Goal: Information Seeking & Learning: Learn about a topic

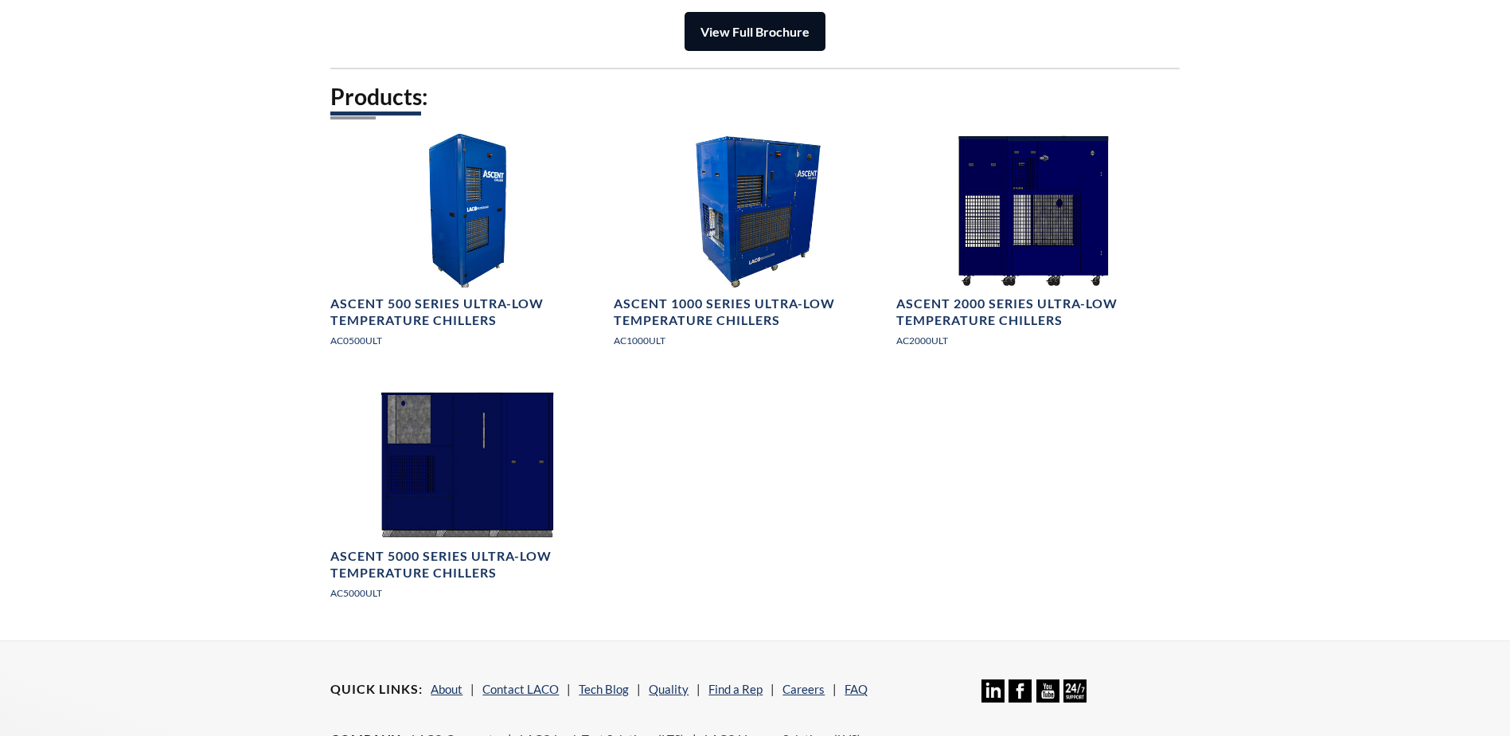
scroll to position [2181, 0]
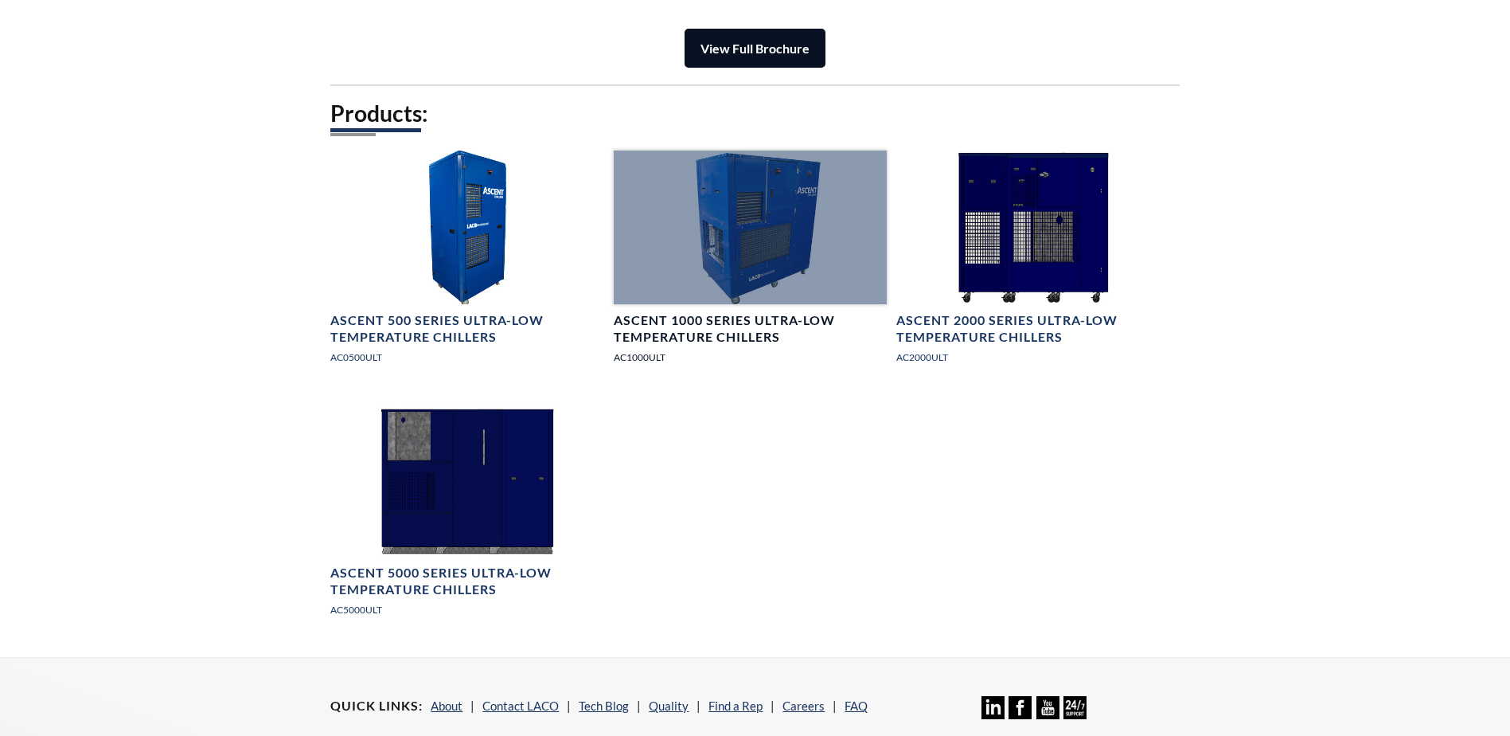
click at [710, 310] on link "Ascent 1000 Series Ultra-Low Temperature Chillers AC1000ULT" at bounding box center [750, 263] width 273 height 227
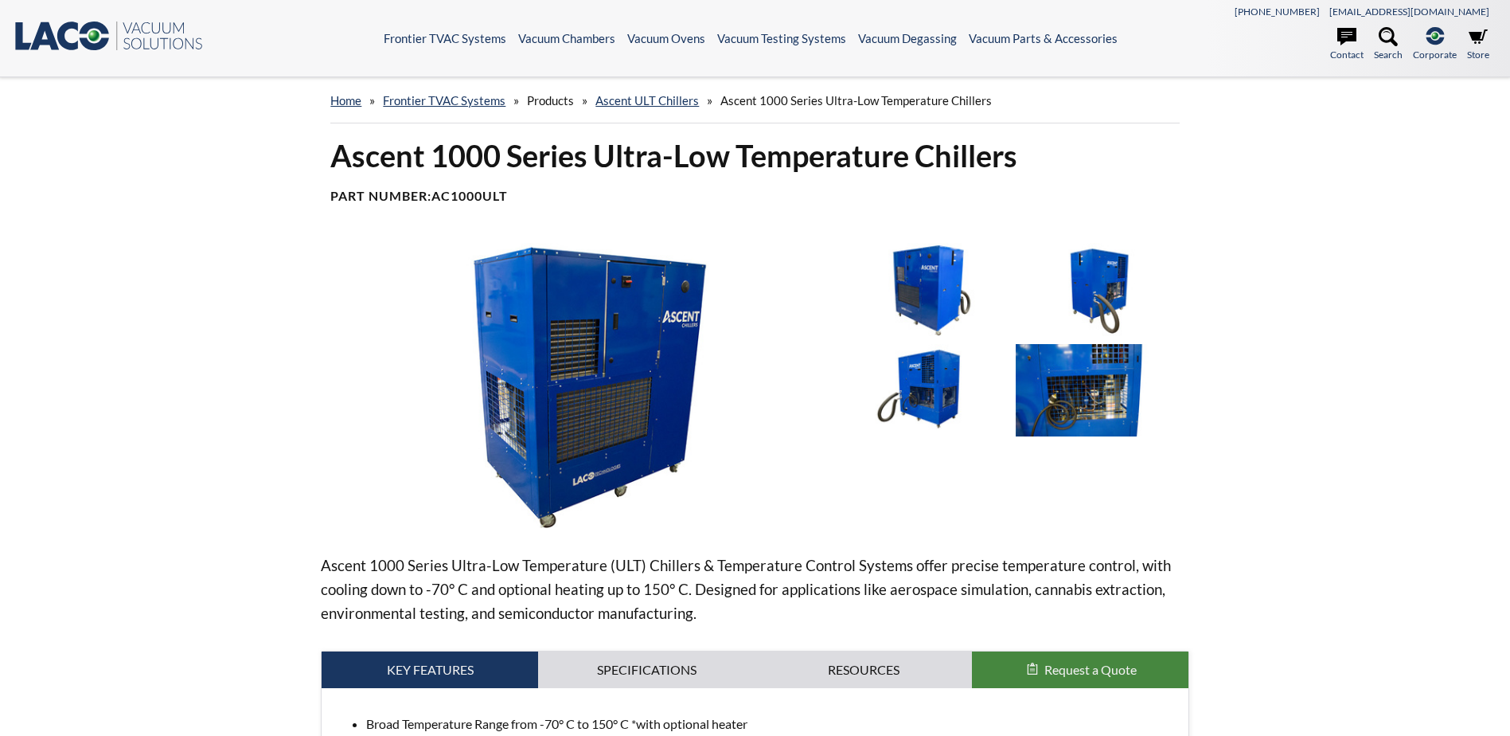
select select "Language Translate Widget"
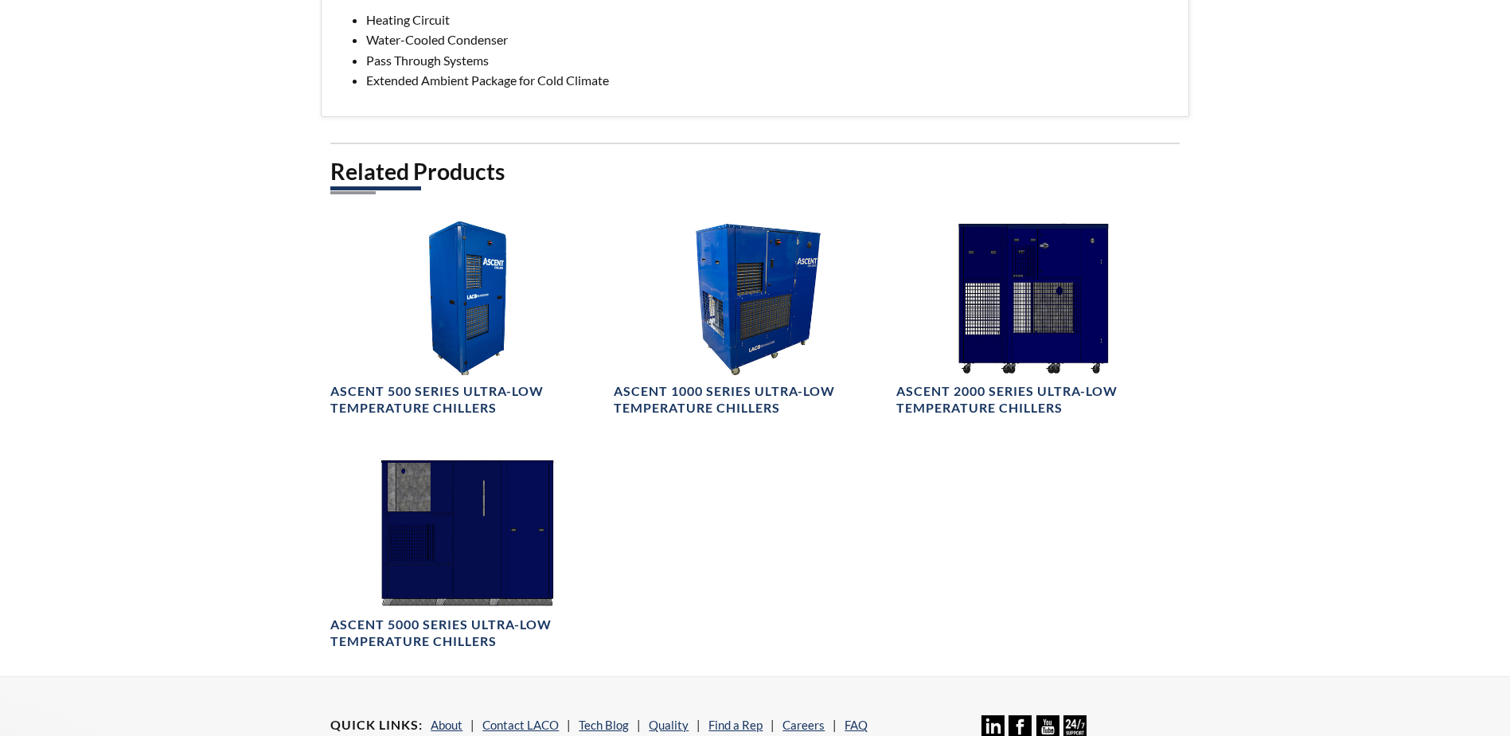
scroll to position [876, 0]
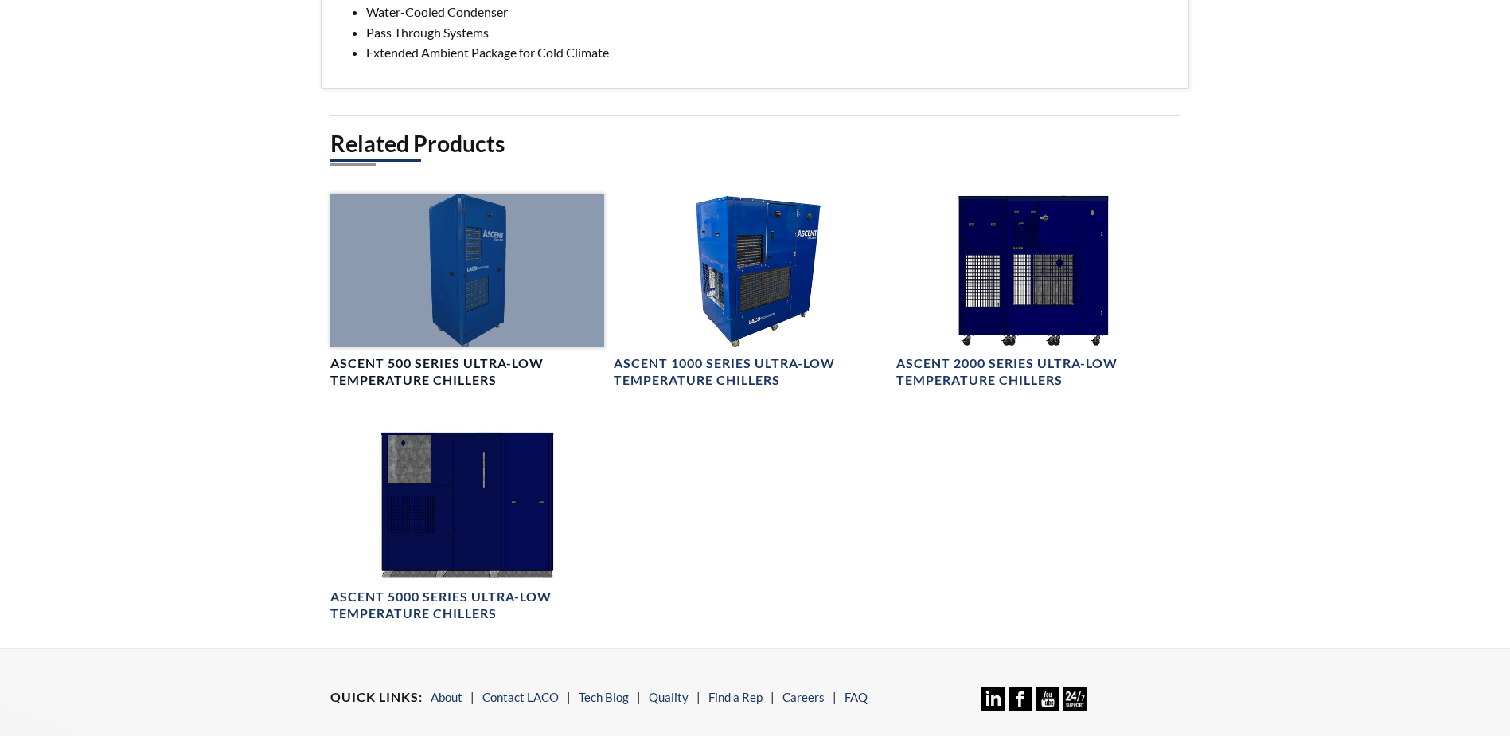
click at [458, 363] on h4 "Ascent 500 Series Ultra-Low Temperature Chillers" at bounding box center [466, 371] width 273 height 33
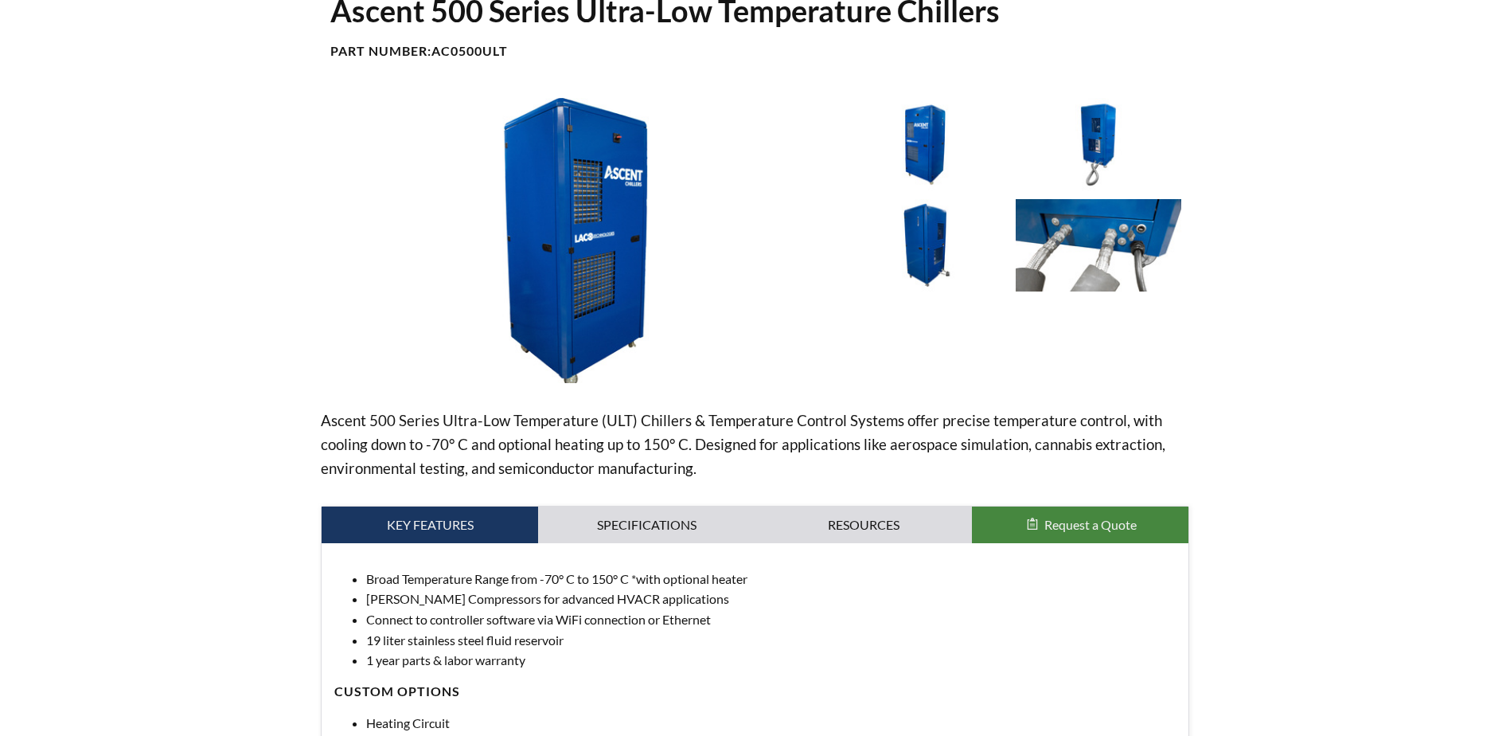
scroll to position [239, 0]
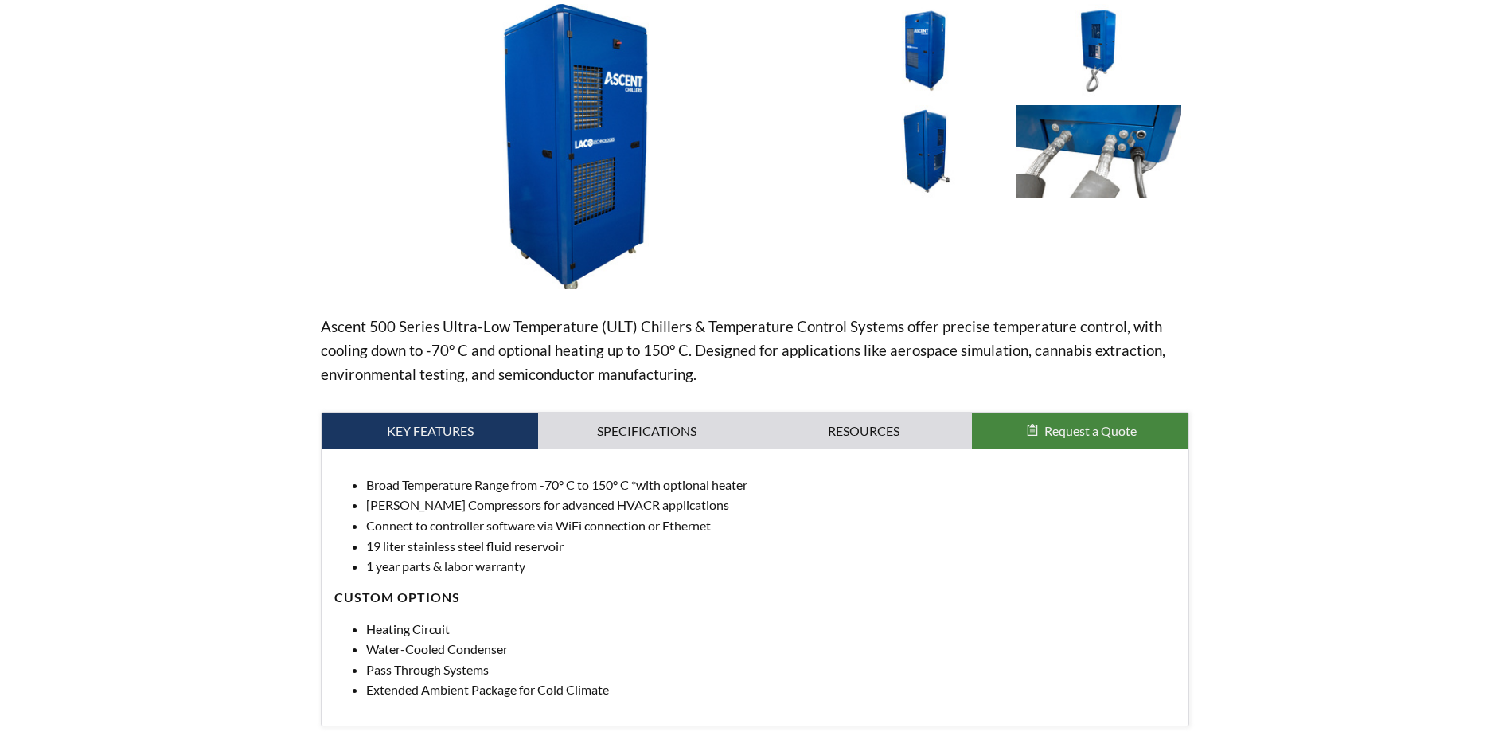
click at [629, 425] on link "Specifications" at bounding box center [646, 430] width 217 height 37
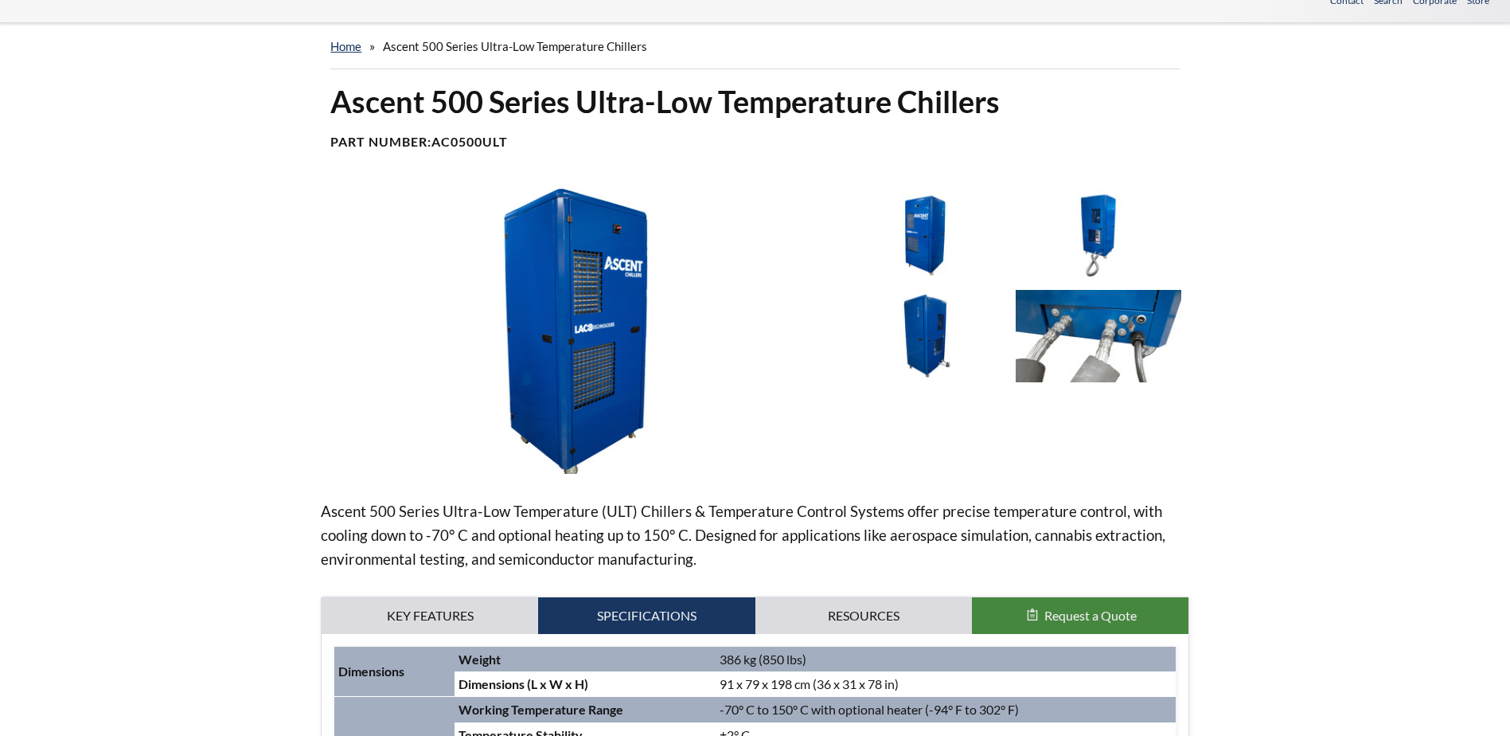
scroll to position [0, 0]
